Goal: Communication & Community: Share content

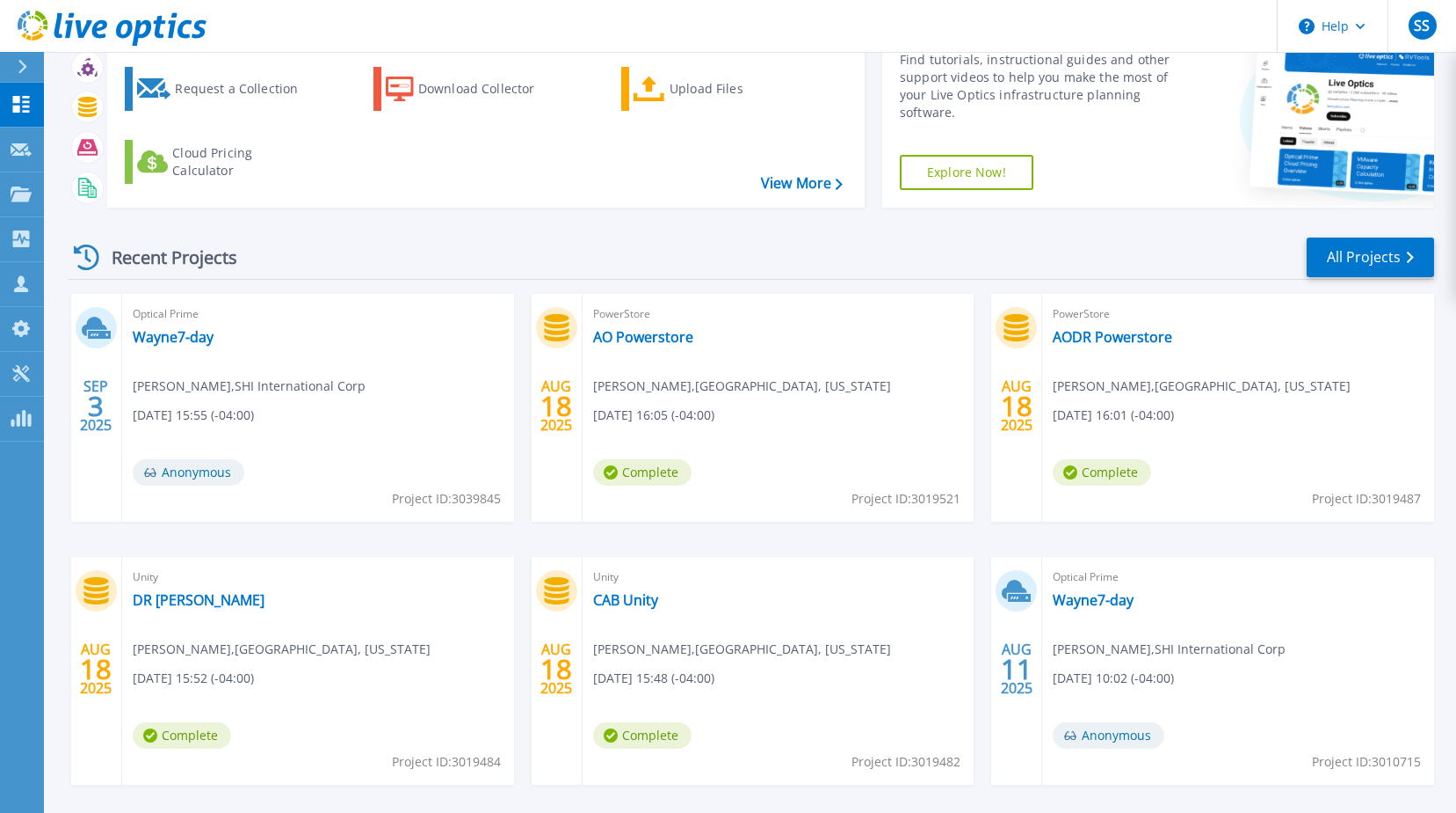
scroll to position [162, 0]
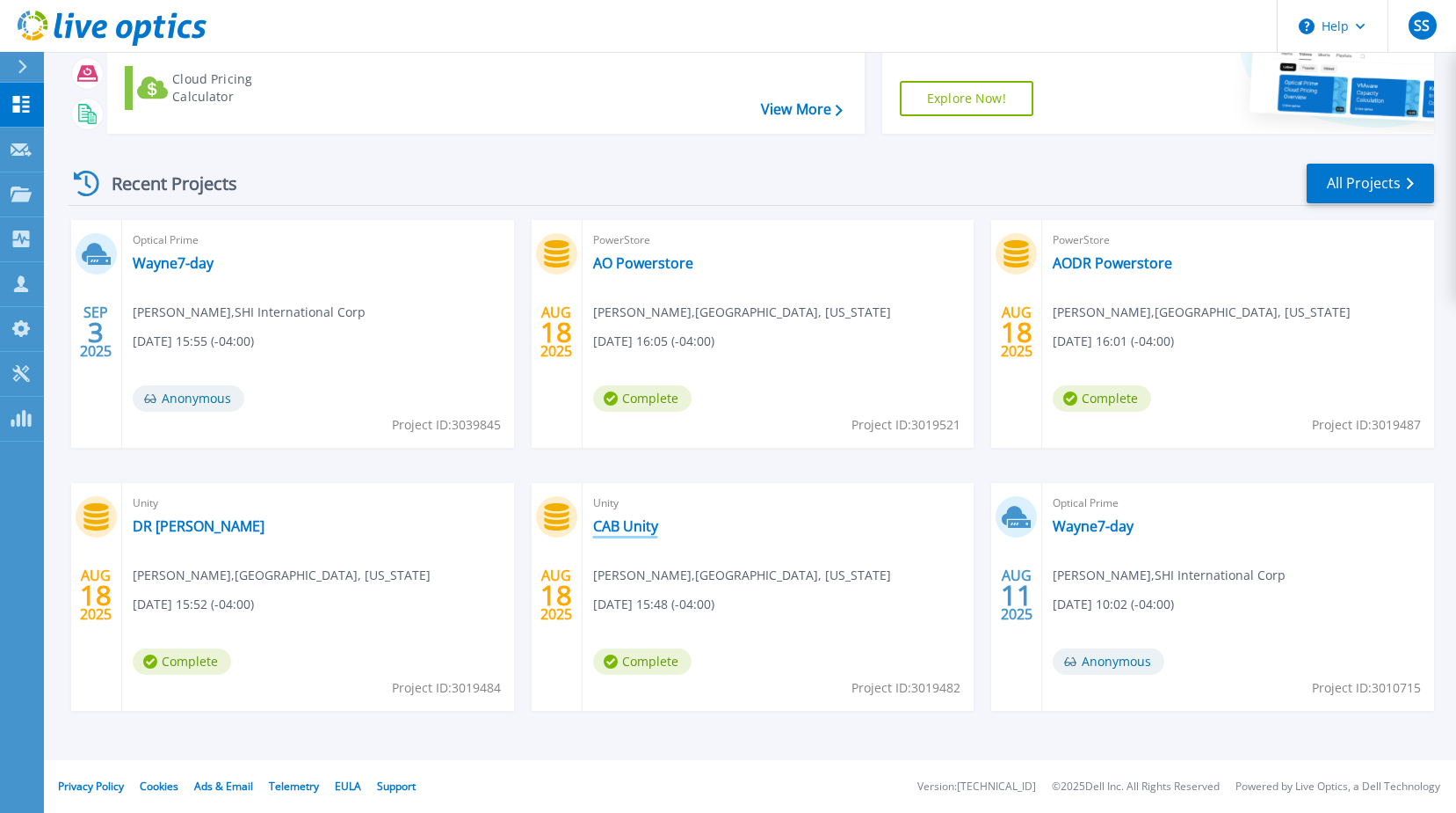
click at [656, 533] on link "CAB Unity" at bounding box center [626, 525] width 65 height 18
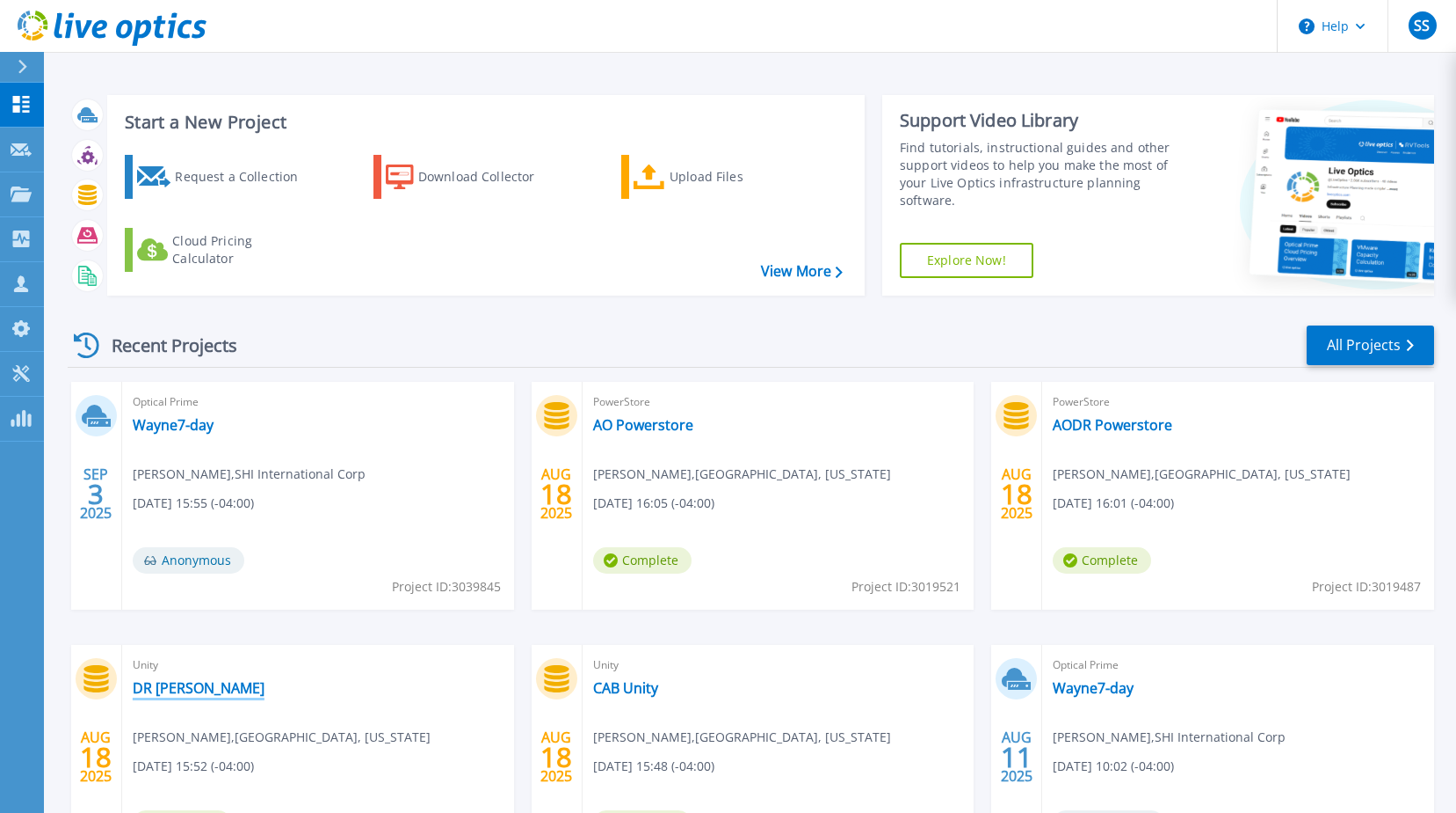
click at [161, 691] on link "DR [PERSON_NAME]" at bounding box center [198, 688] width 132 height 18
click at [616, 681] on link "CAB Unity" at bounding box center [626, 688] width 65 height 18
click at [665, 426] on link "AO Powerstore" at bounding box center [643, 424] width 100 height 18
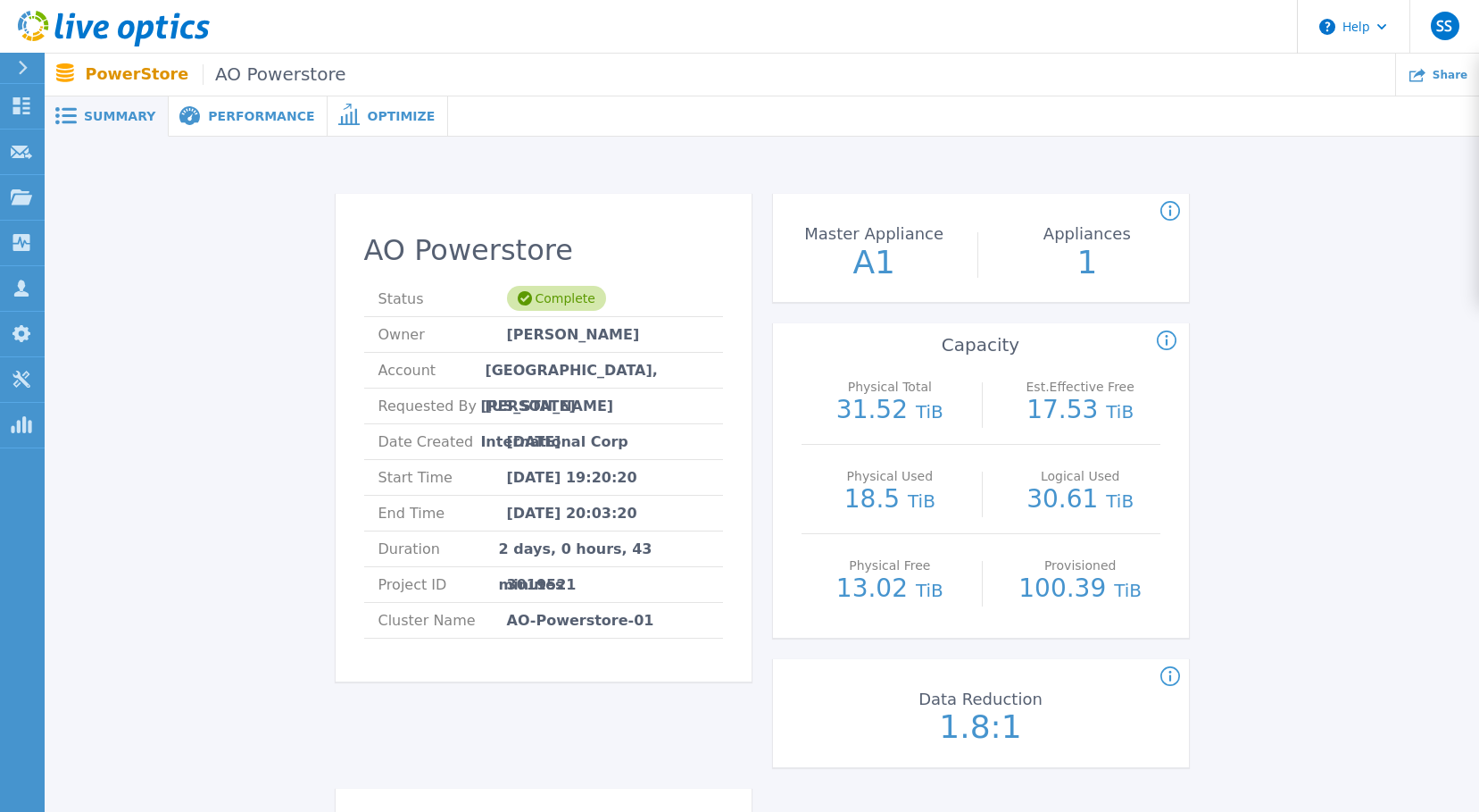
click at [190, 128] on div "Performance" at bounding box center [249, 117] width 159 height 40
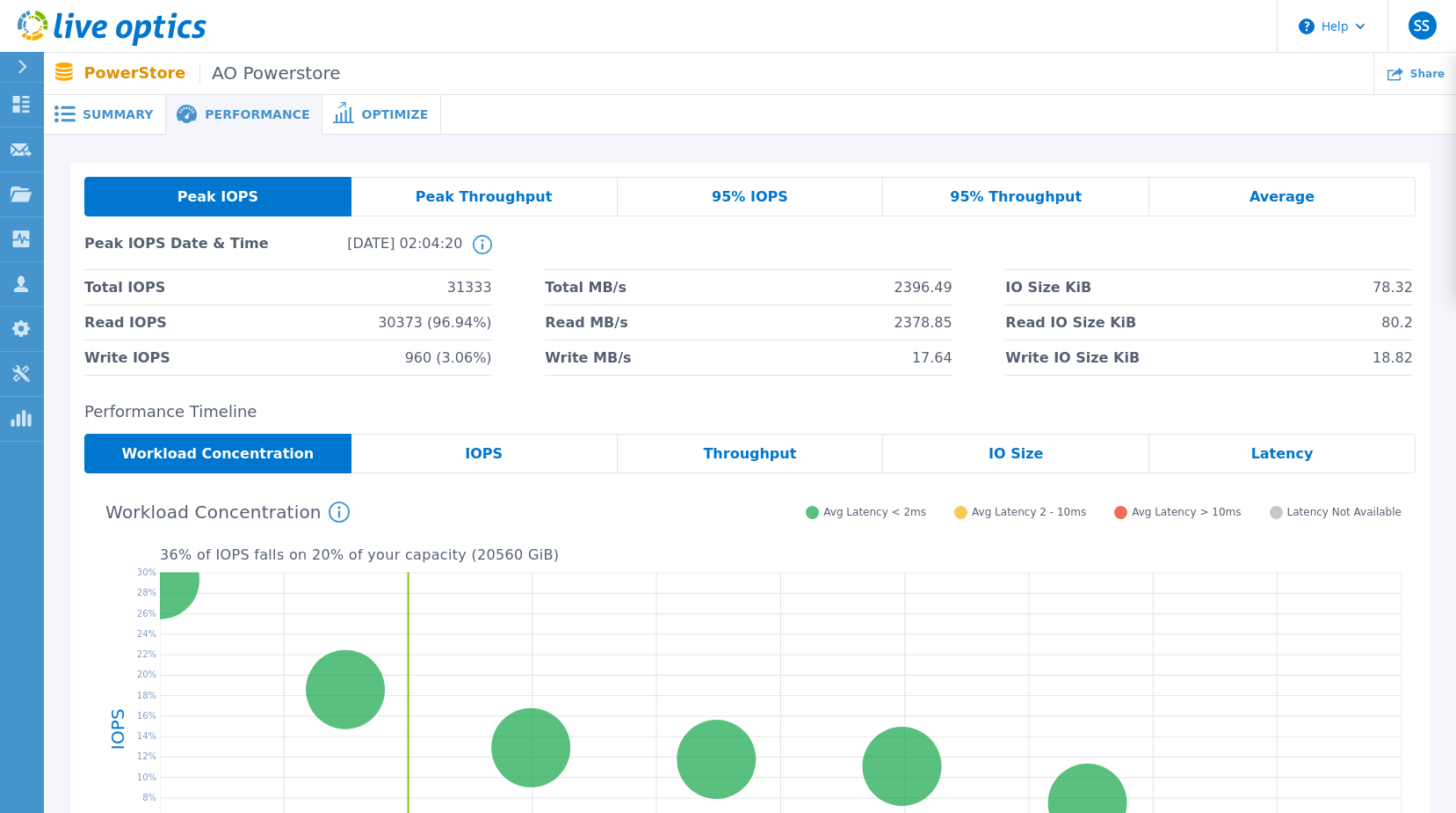
click at [115, 113] on span "Summary" at bounding box center [117, 114] width 70 height 12
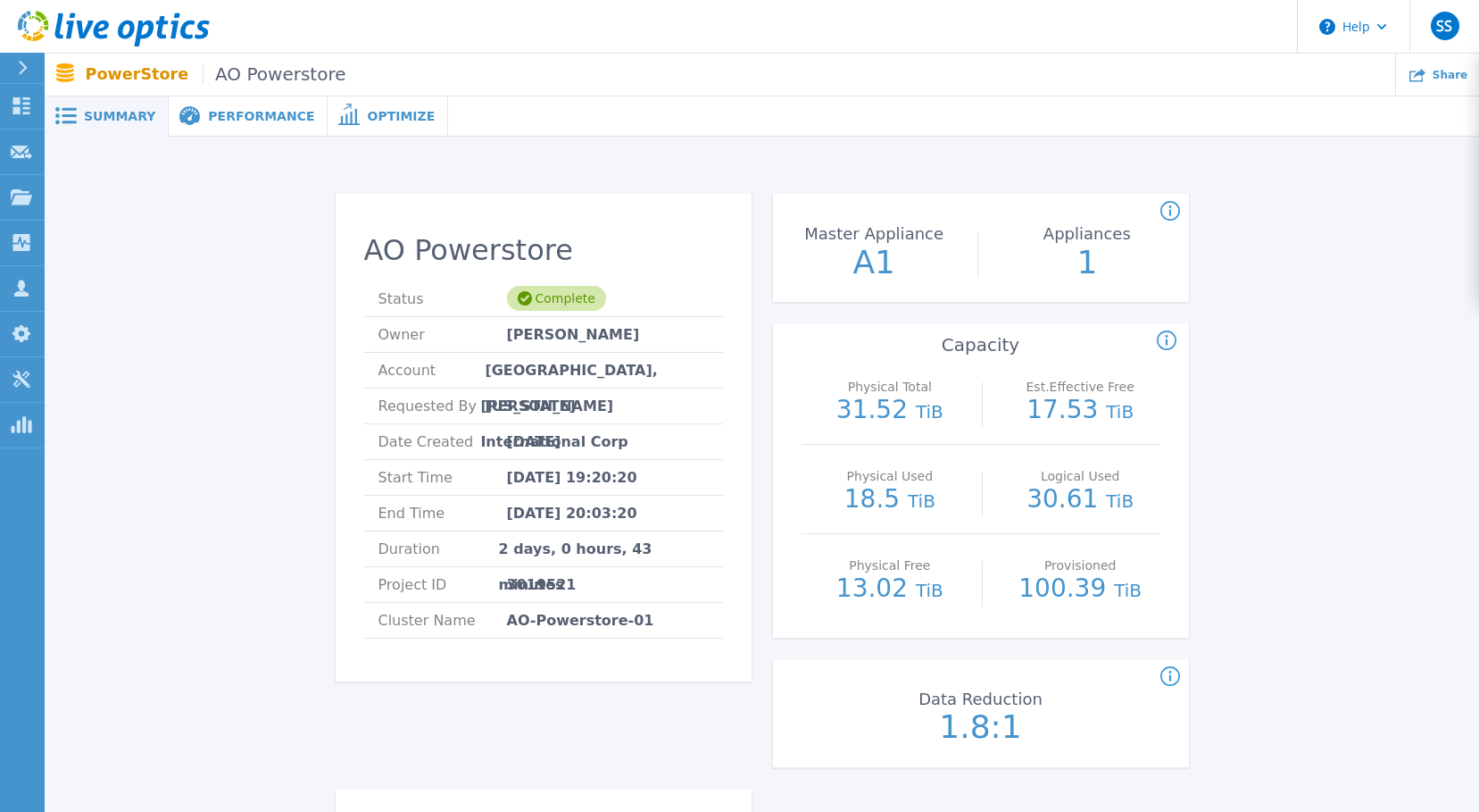
click at [221, 110] on span "Performance" at bounding box center [261, 116] width 106 height 12
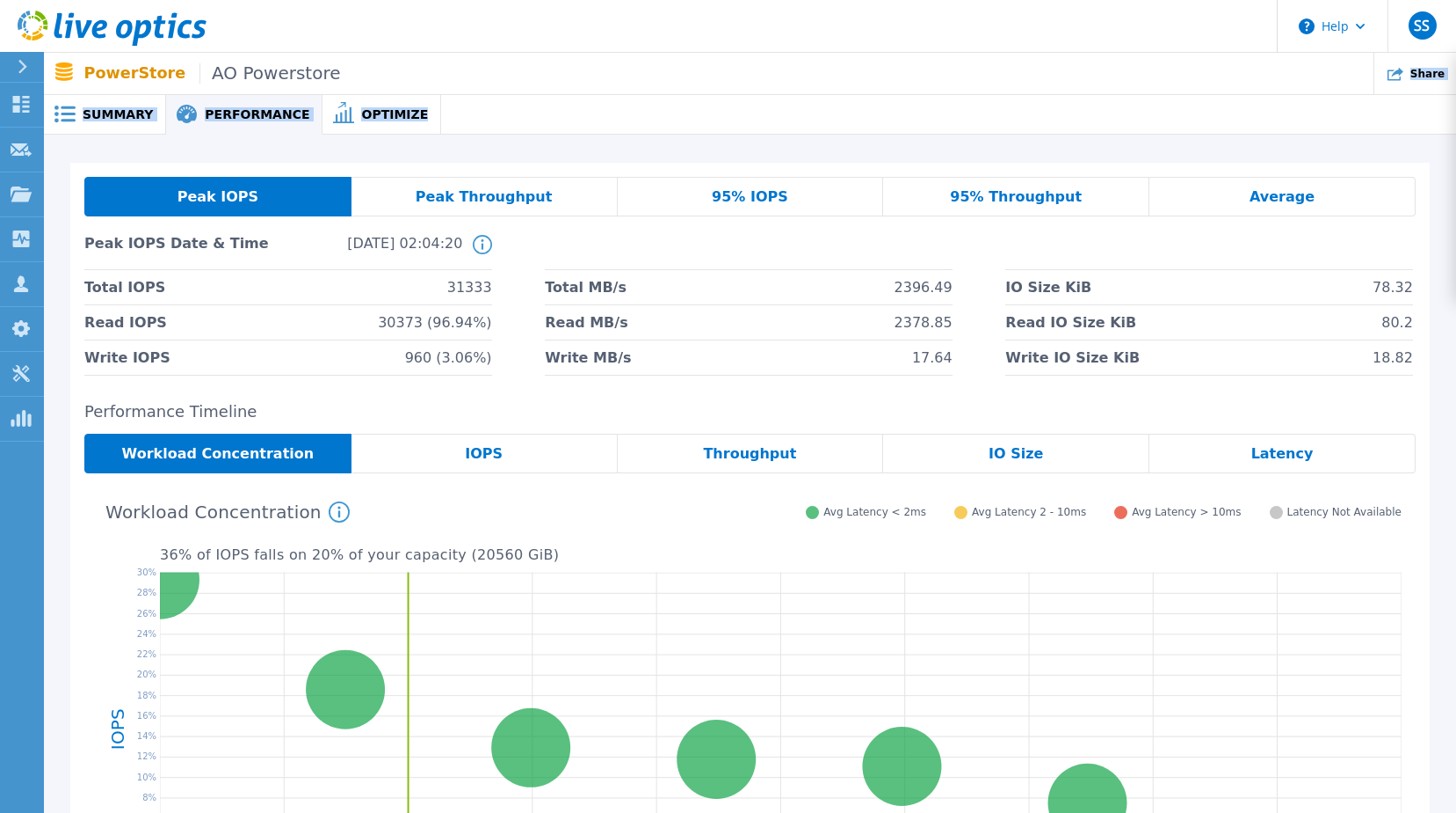
drag, startPoint x: 1407, startPoint y: 82, endPoint x: 1133, endPoint y: 122, distance: 276.9
click at [1133, 122] on div "Help SS Channel Partner Stew Smith stew_smith@shi.com SHI International Corp My…" at bounding box center [728, 372] width 1456 height 745
click at [247, 114] on span "Performance" at bounding box center [257, 114] width 105 height 12
click at [361, 108] on span "Optimize" at bounding box center [395, 114] width 67 height 12
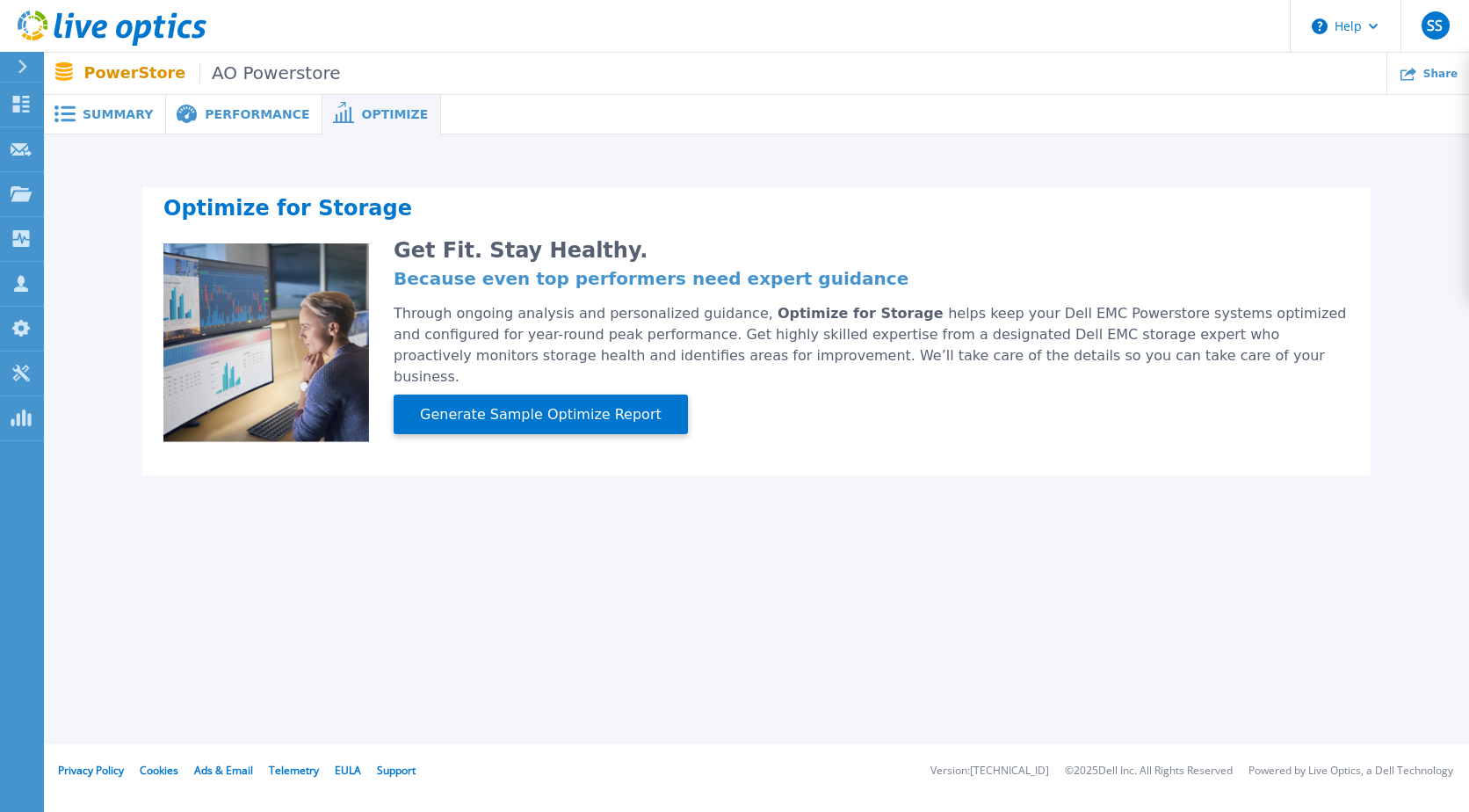
click at [151, 129] on div "Summary" at bounding box center [105, 115] width 122 height 39
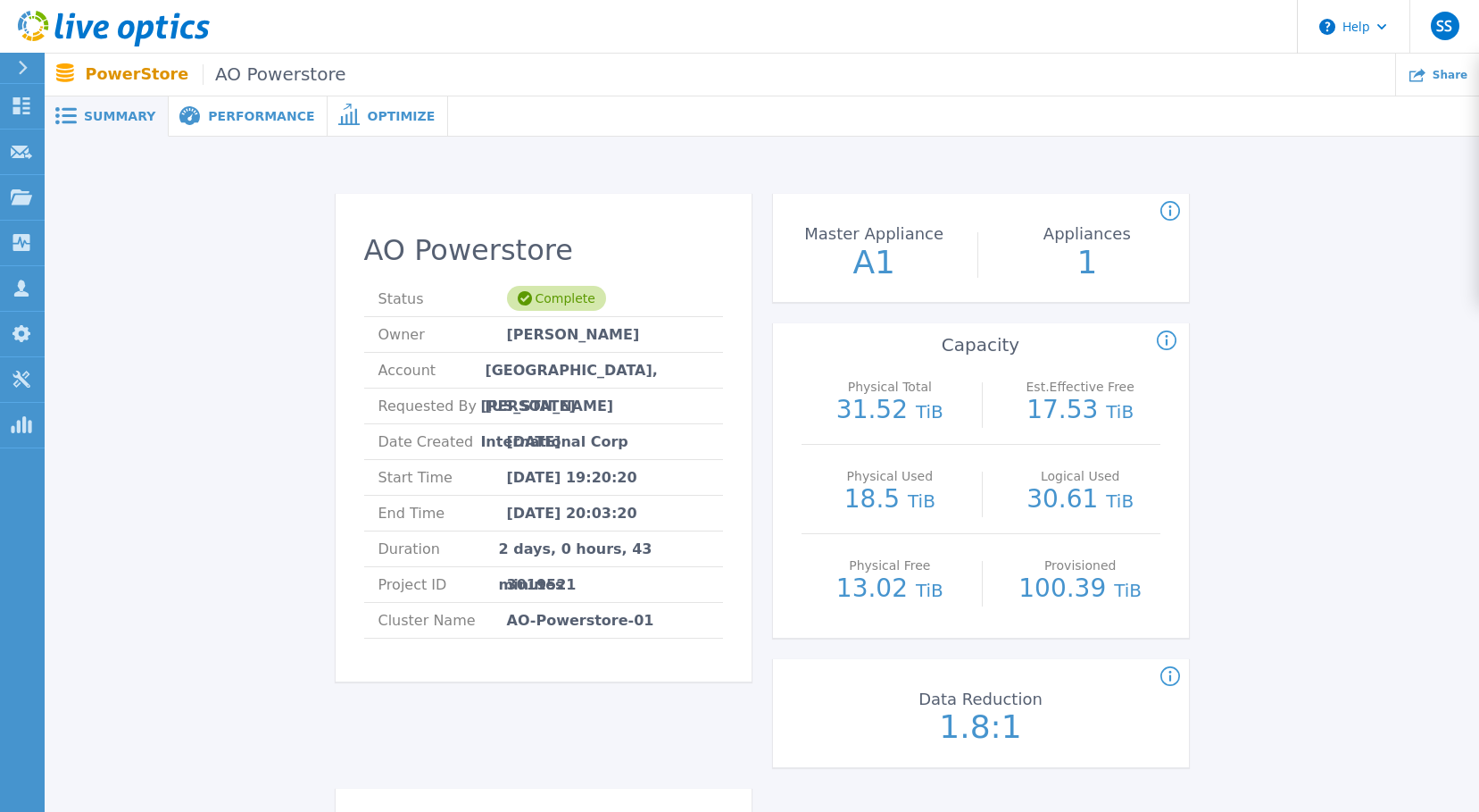
click at [121, 120] on span "Summary" at bounding box center [119, 116] width 71 height 12
click at [238, 113] on span "Performance" at bounding box center [261, 116] width 106 height 12
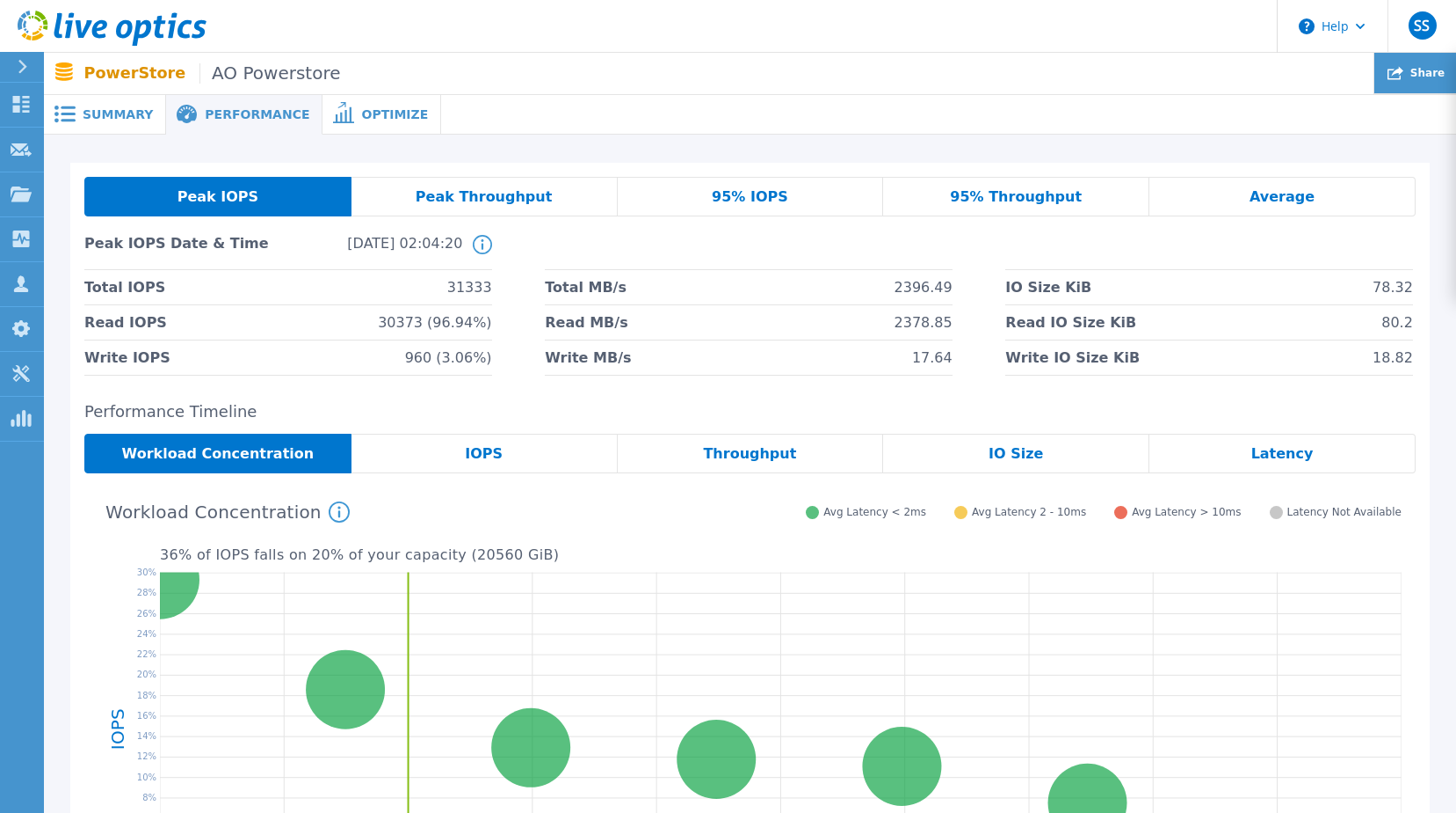
click at [1404, 71] on icon at bounding box center [1395, 74] width 16 height 13
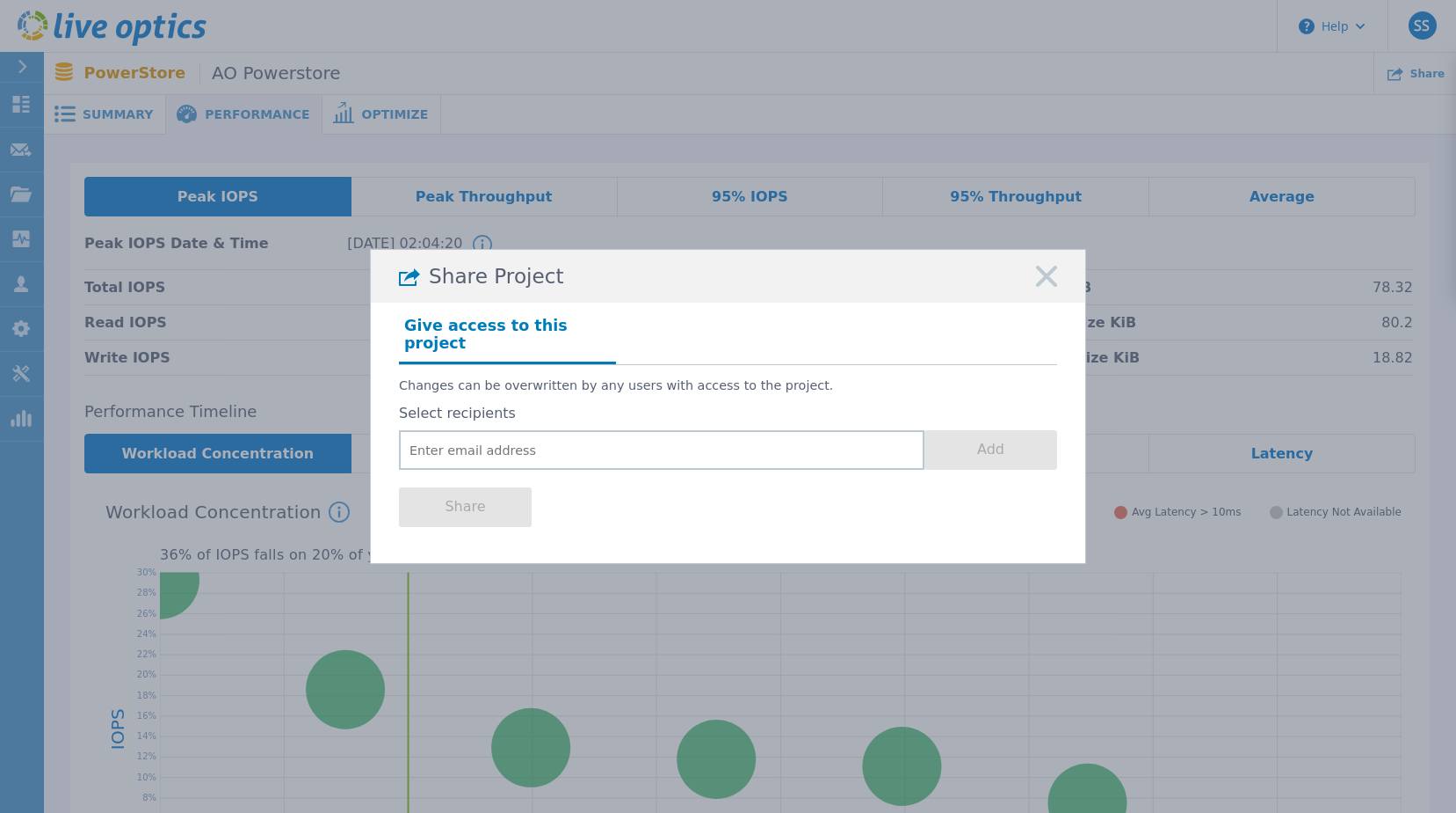
click at [850, 90] on div "Share Project Give access to this project Changes can be overwritten by any use…" at bounding box center [728, 406] width 1456 height 813
click at [1068, 132] on div "Share Project Give access to this project Changes can be overwritten by any use…" at bounding box center [728, 406] width 1456 height 813
click at [922, 378] on p "Changes can be overwritten by any users with access to the project." at bounding box center [728, 386] width 658 height 15
click at [870, 569] on div "Share Project Give access to this project Changes can be overwritten by any use…" at bounding box center [728, 406] width 1456 height 813
click at [247, 119] on div "Share Project Give access to this project Changes can be overwritten by any use…" at bounding box center [728, 406] width 1456 height 813
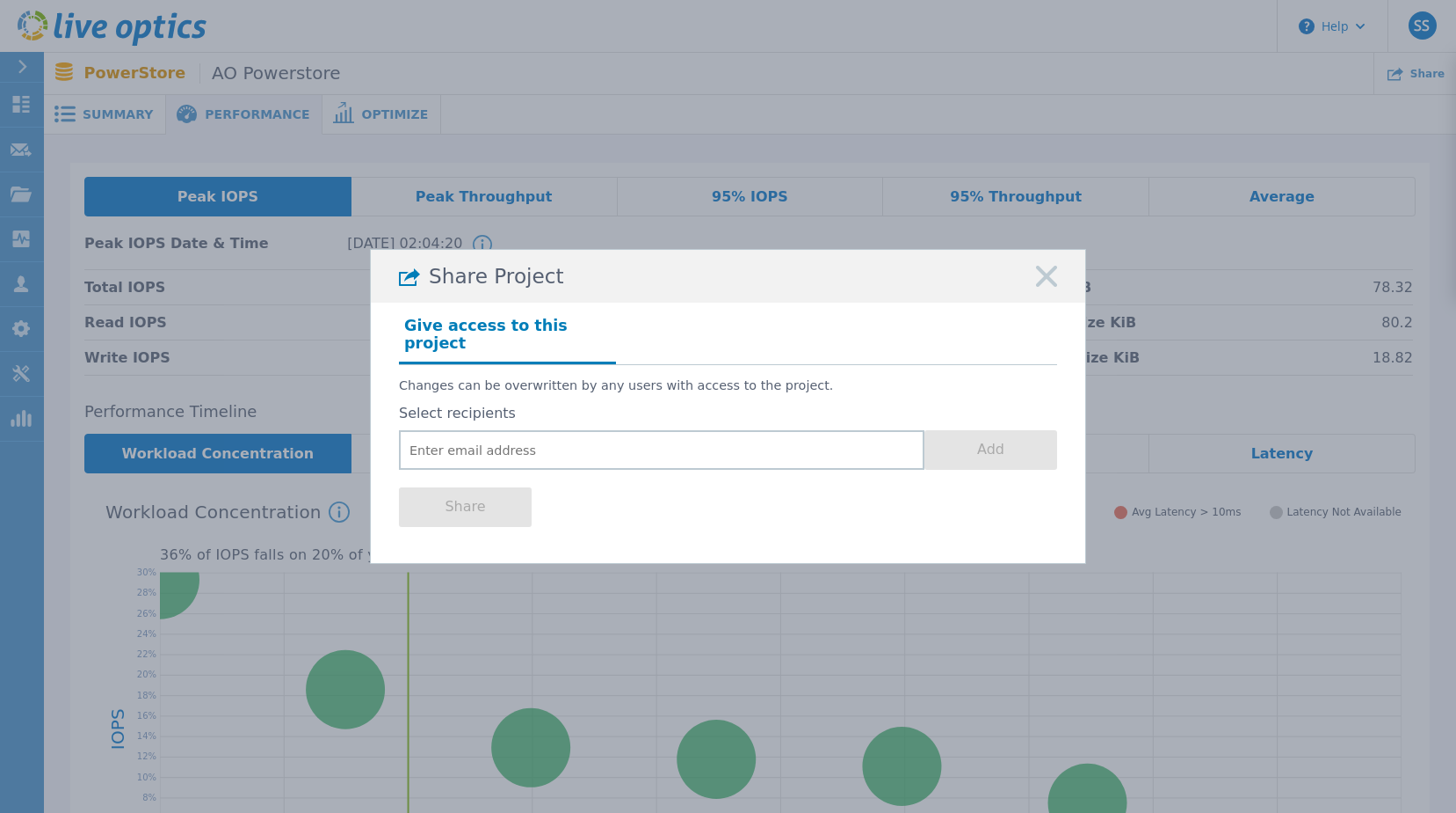
click at [569, 655] on div "Share Project Give access to this project Changes can be overwritten by any use…" at bounding box center [728, 406] width 1456 height 813
click at [999, 206] on div "Share Project Give access to this project Changes can be overwritten by any use…" at bounding box center [728, 406] width 1456 height 813
drag, startPoint x: 228, startPoint y: 804, endPoint x: 258, endPoint y: 789, distance: 33.5
click at [235, 792] on div "Share Project Give access to this project Changes can be overwritten by any use…" at bounding box center [728, 406] width 1456 height 813
click at [467, 635] on div "Share Project Give access to this project Changes can be overwritten by any use…" at bounding box center [728, 406] width 1456 height 813
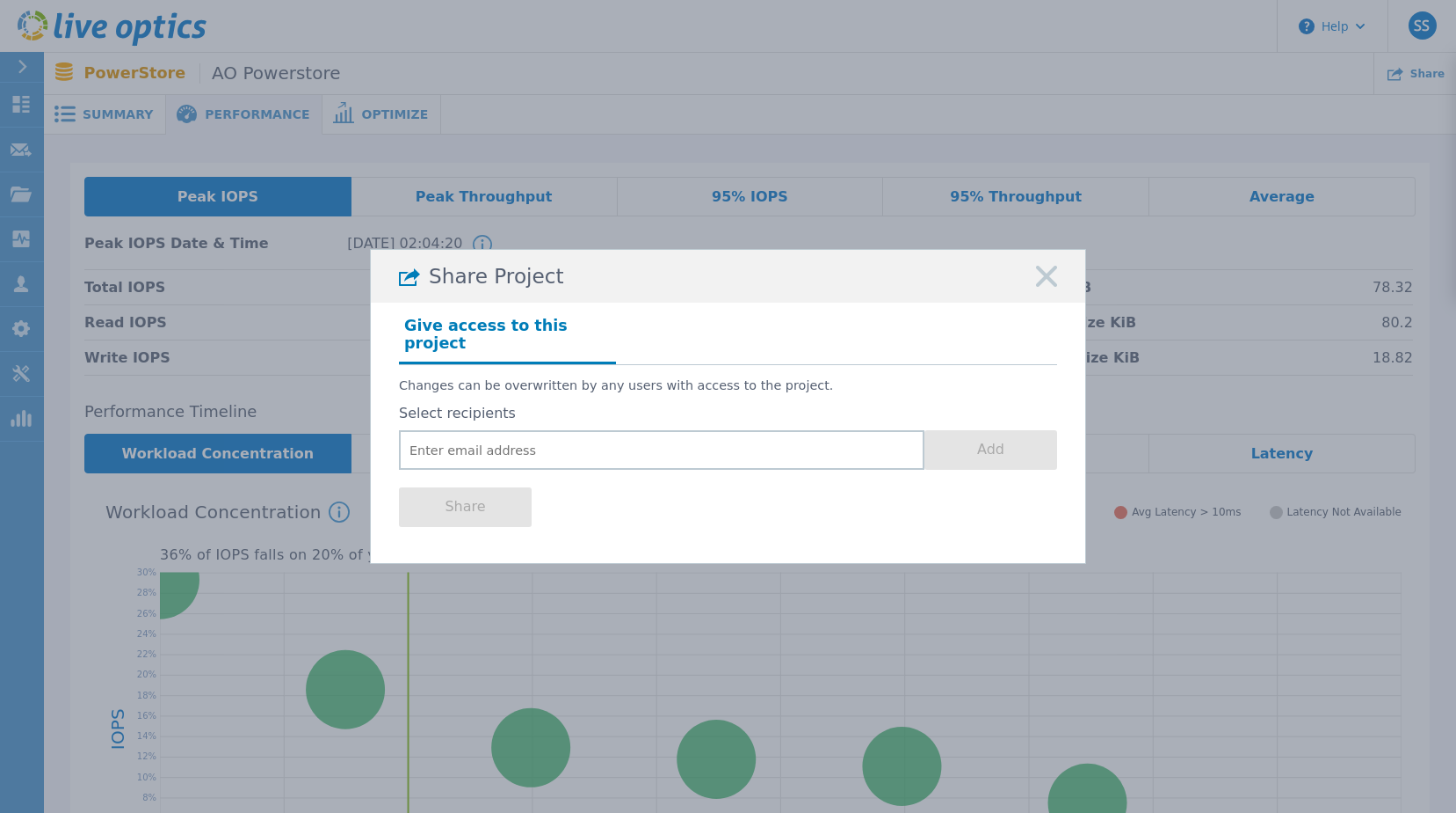
click at [544, 604] on div "Share Project Give access to this project Changes can be overwritten by any use…" at bounding box center [728, 406] width 1456 height 813
drag, startPoint x: 840, startPoint y: 321, endPoint x: 883, endPoint y: 299, distance: 48.3
click at [846, 321] on div "Give access to this project" at bounding box center [728, 337] width 658 height 53
click at [1397, 94] on div "Share Project Give access to this project Changes can be overwritten by any use…" at bounding box center [728, 406] width 1456 height 813
click at [699, 138] on div "Share Project Give access to this project Changes can be overwritten by any use…" at bounding box center [728, 406] width 1456 height 813
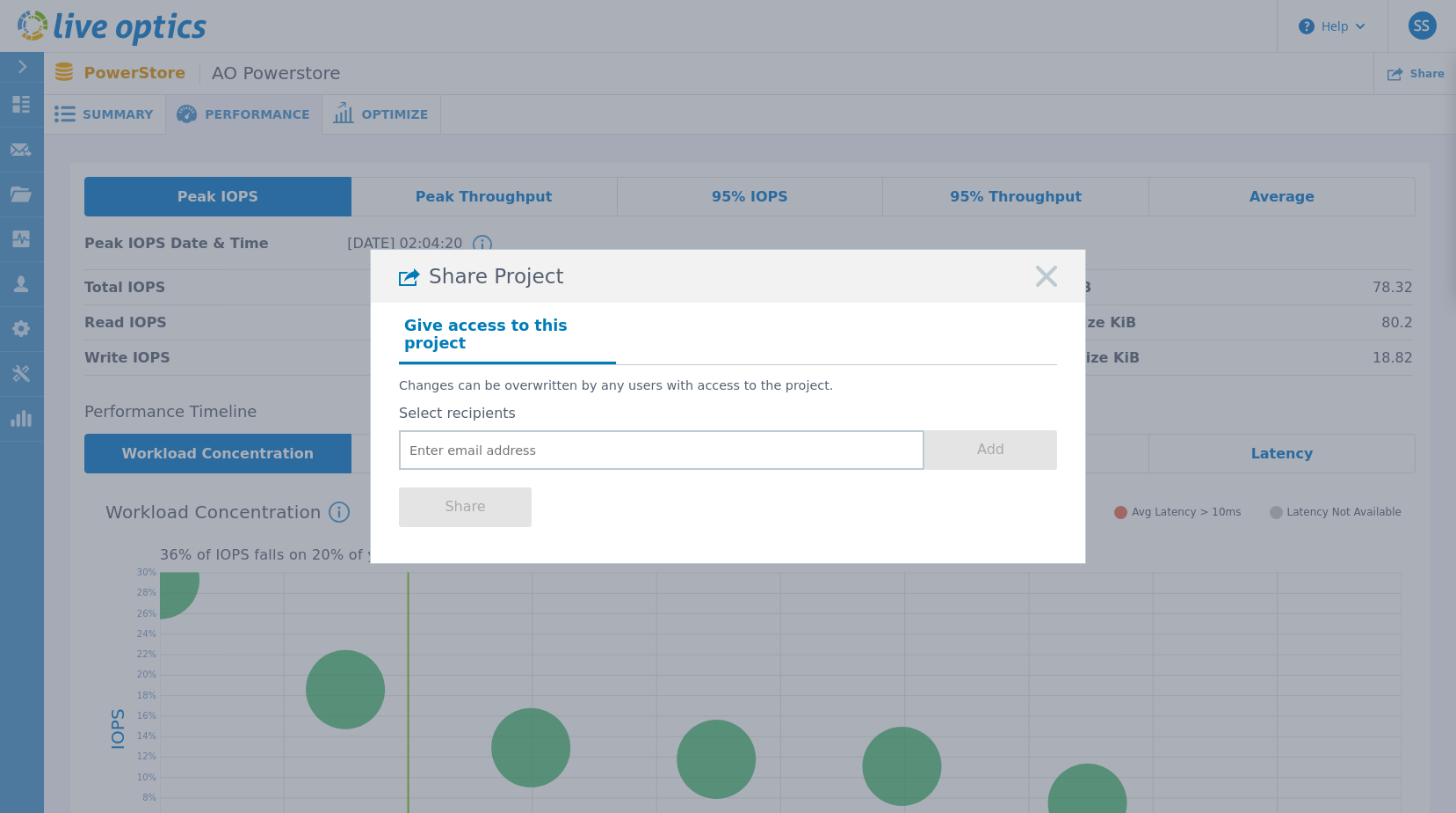
click at [611, 319] on div "Give access to this project Changes can be overwritten by any users with access…" at bounding box center [728, 426] width 714 height 247
click at [563, 350] on h4 "Give access to this project" at bounding box center [507, 337] width 217 height 52
drag, startPoint x: 549, startPoint y: 416, endPoint x: 702, endPoint y: 344, distance: 169.1
click at [701, 344] on div "Give access to this project" at bounding box center [728, 337] width 658 height 53
click at [415, 286] on icon at bounding box center [409, 277] width 21 height 18
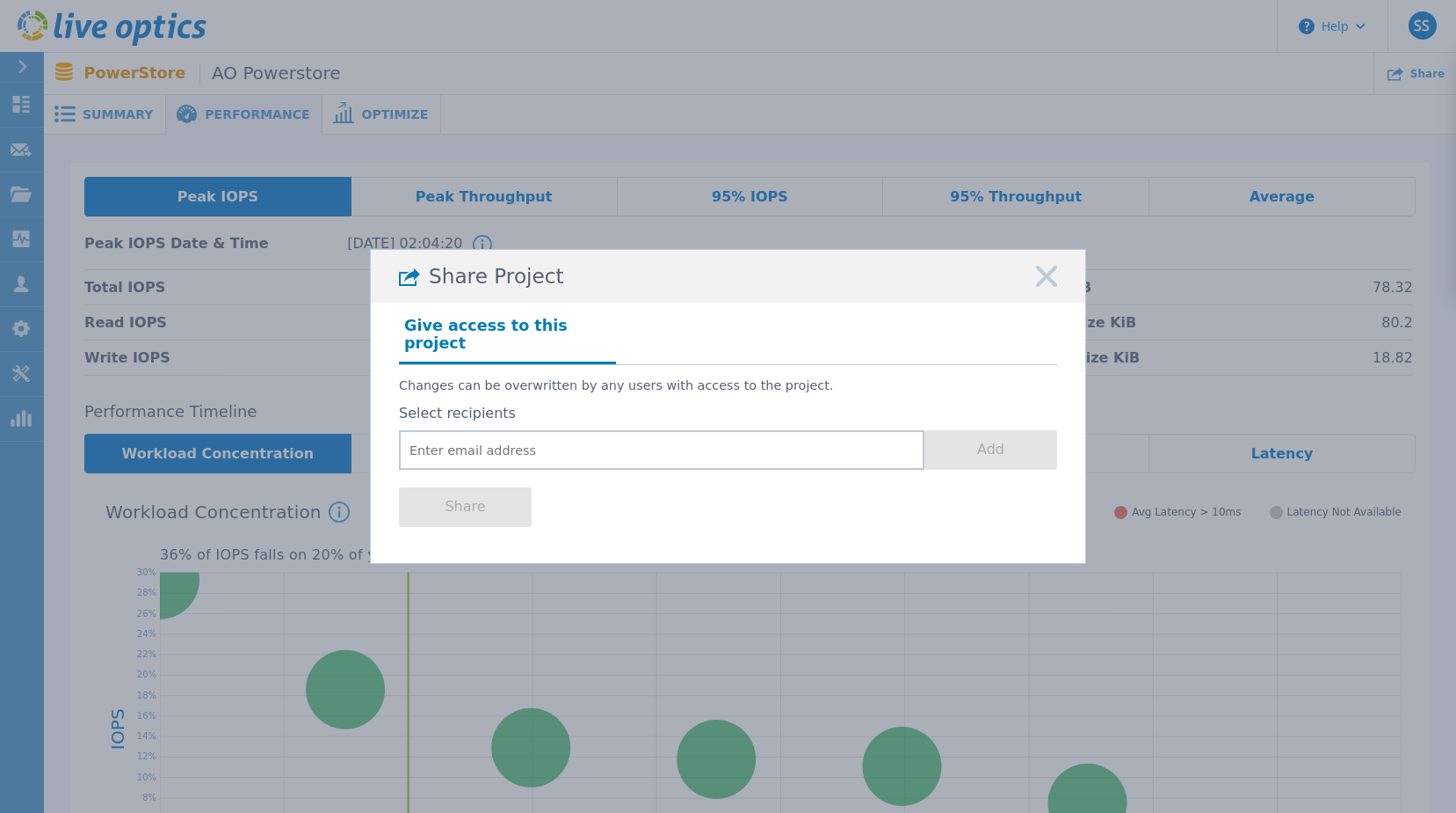
click at [457, 353] on h4 "Give access to this project" at bounding box center [507, 337] width 217 height 52
click at [449, 430] on input "email" at bounding box center [661, 449] width 526 height 39
click at [823, 282] on div "Share Project" at bounding box center [728, 276] width 714 height 52
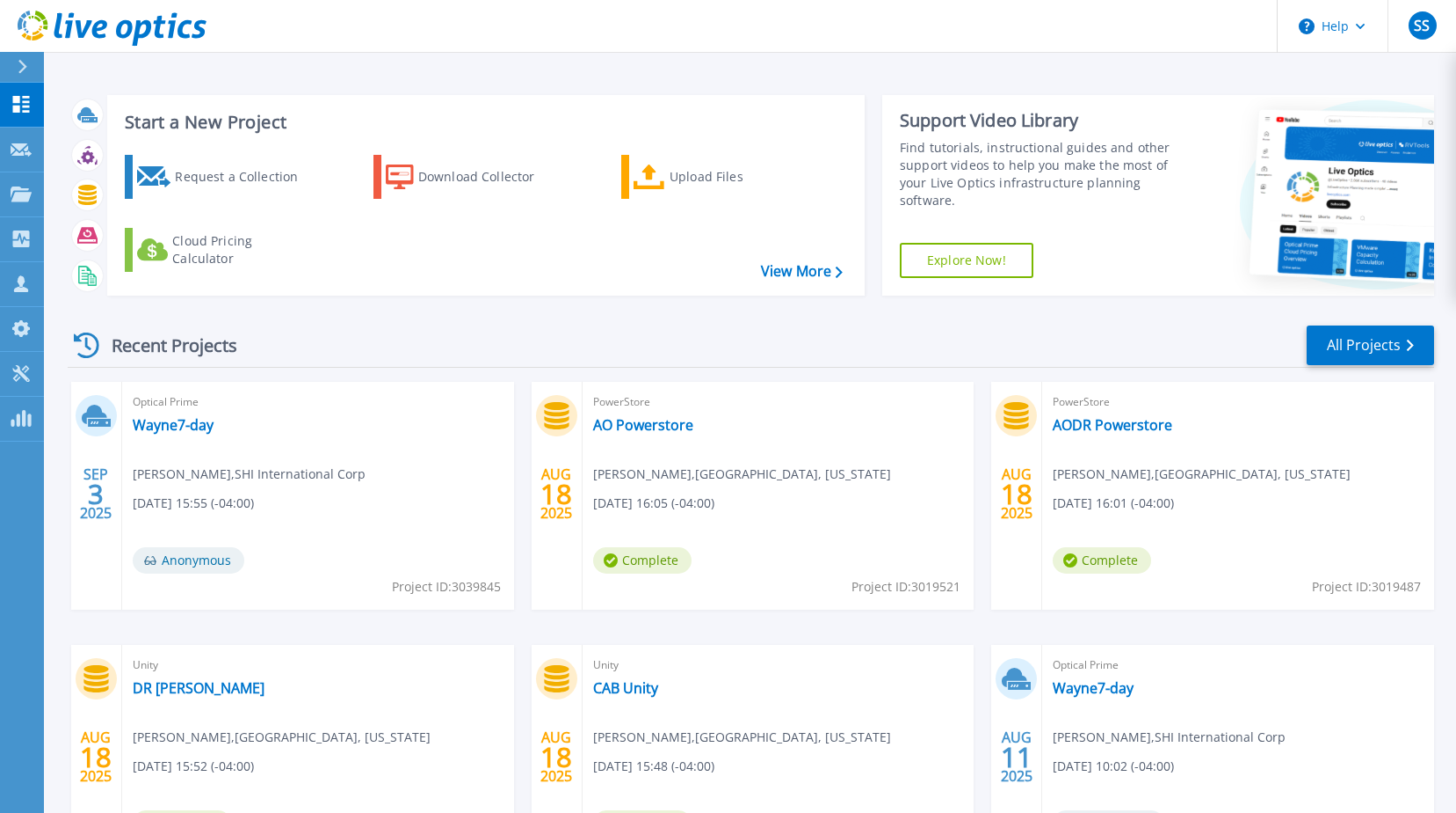
click at [1110, 435] on div "PowerStore AODR Powerstore [PERSON_NAME] , [GEOGRAPHIC_DATA], [US_STATE] [DATE]…" at bounding box center [1238, 495] width 392 height 228
click at [1110, 429] on link "AODR Powerstore" at bounding box center [1113, 424] width 120 height 18
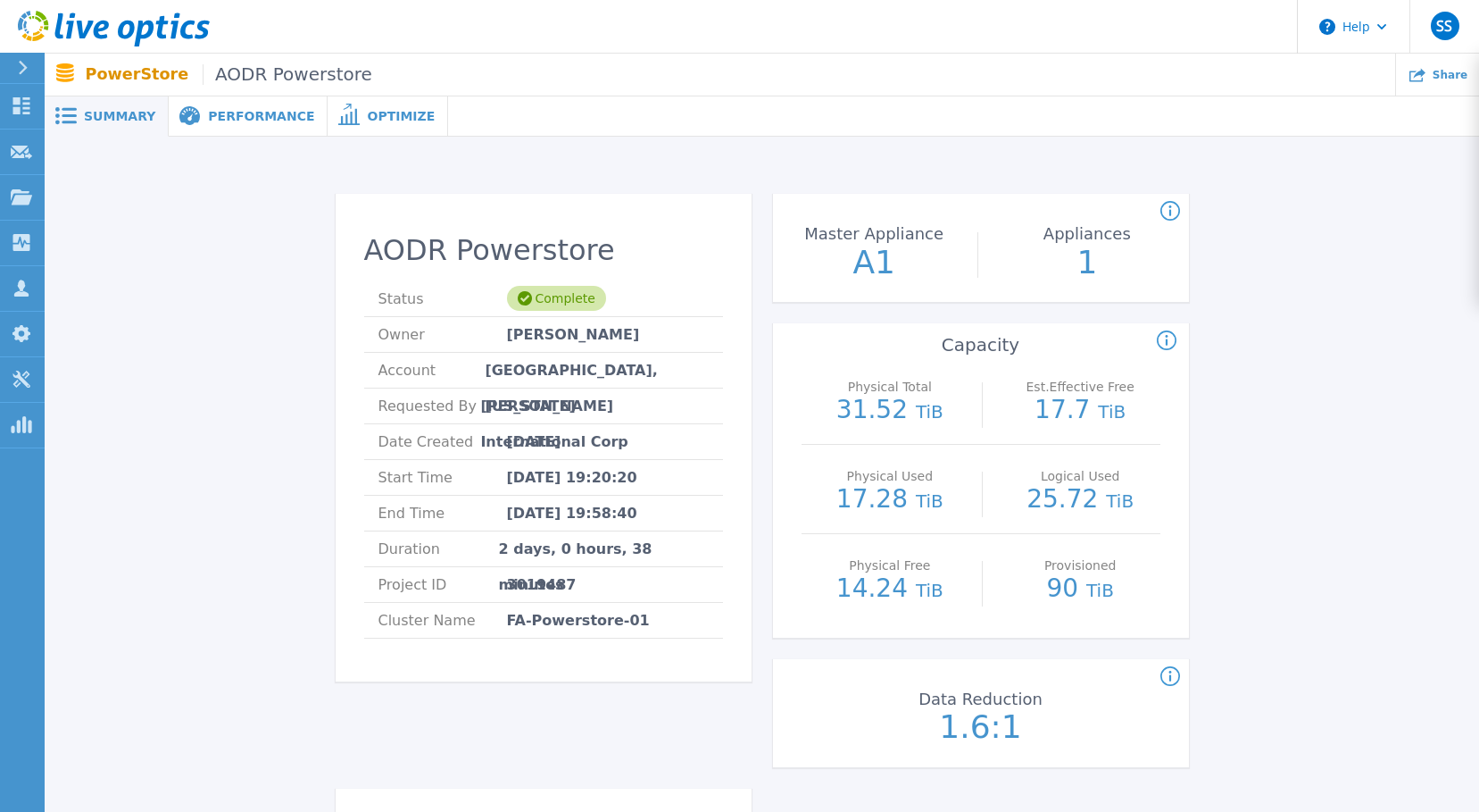
click at [232, 119] on span "Performance" at bounding box center [261, 116] width 106 height 12
